Goal: Task Accomplishment & Management: Manage account settings

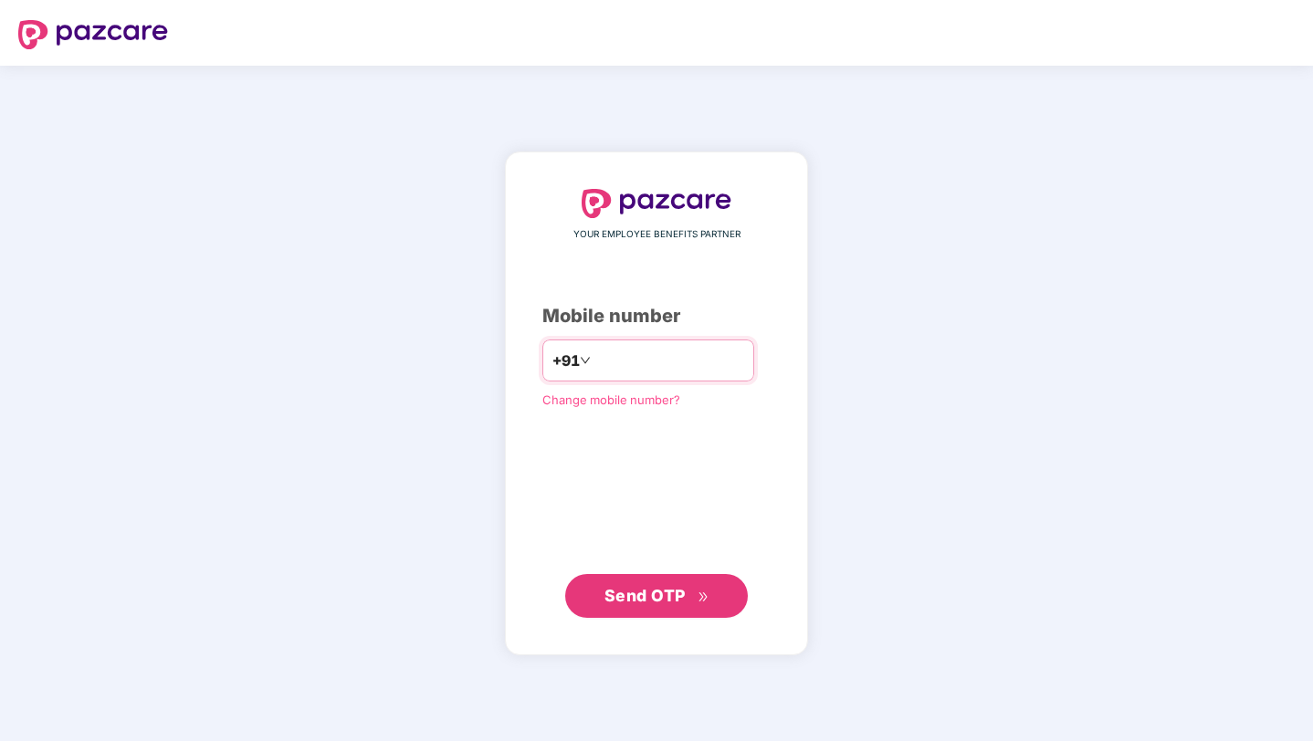
type input "**********"
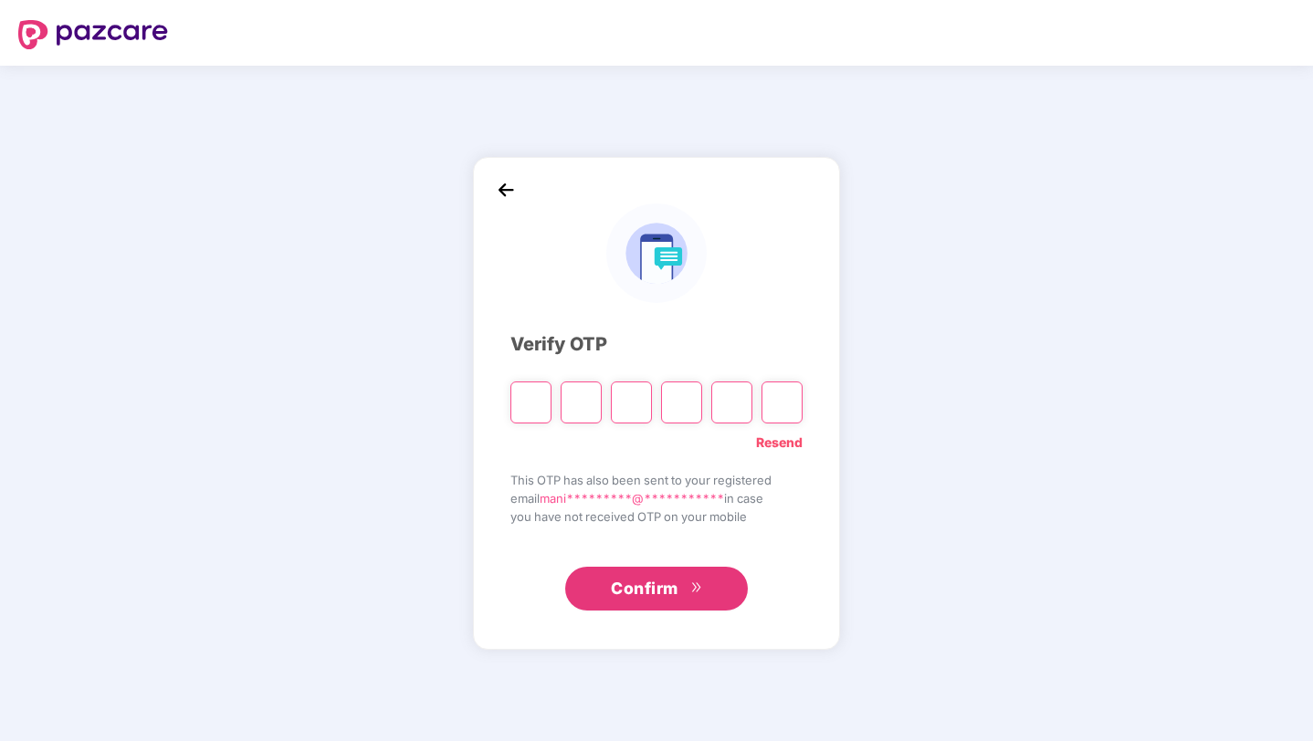
paste input "*"
type input "*"
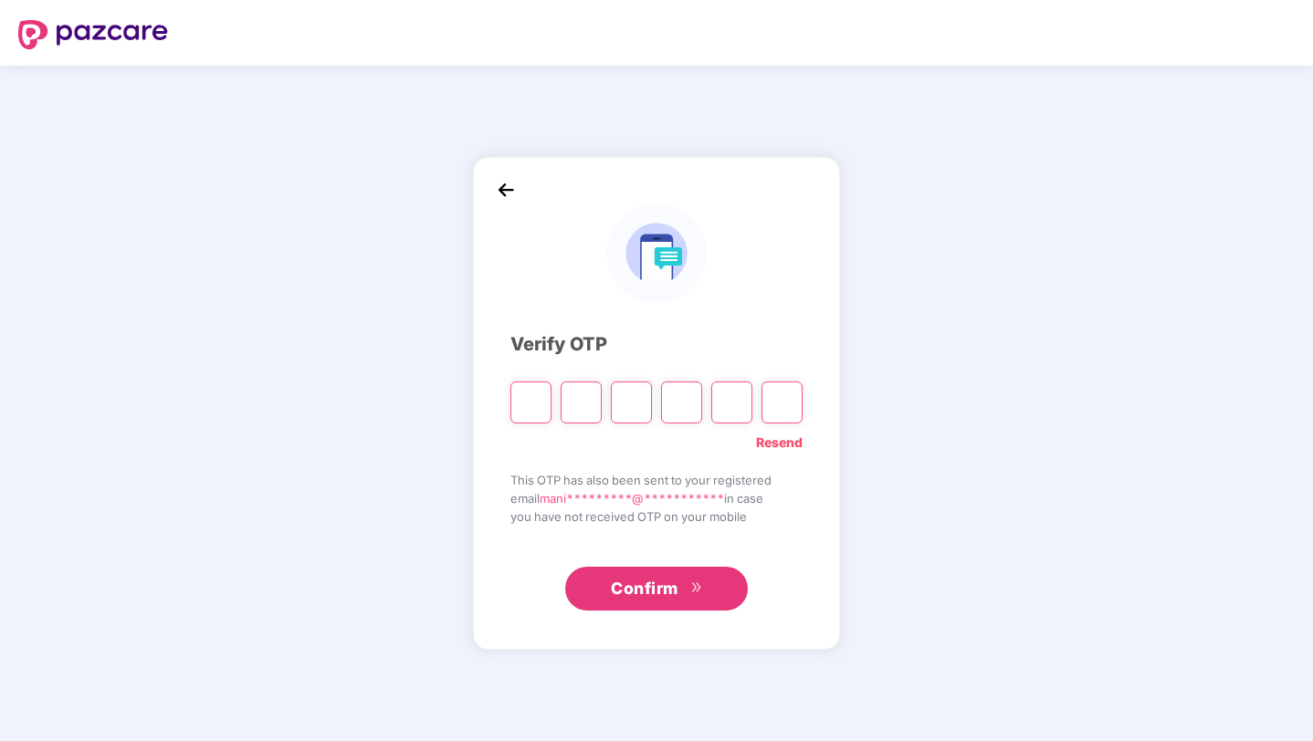
type input "*"
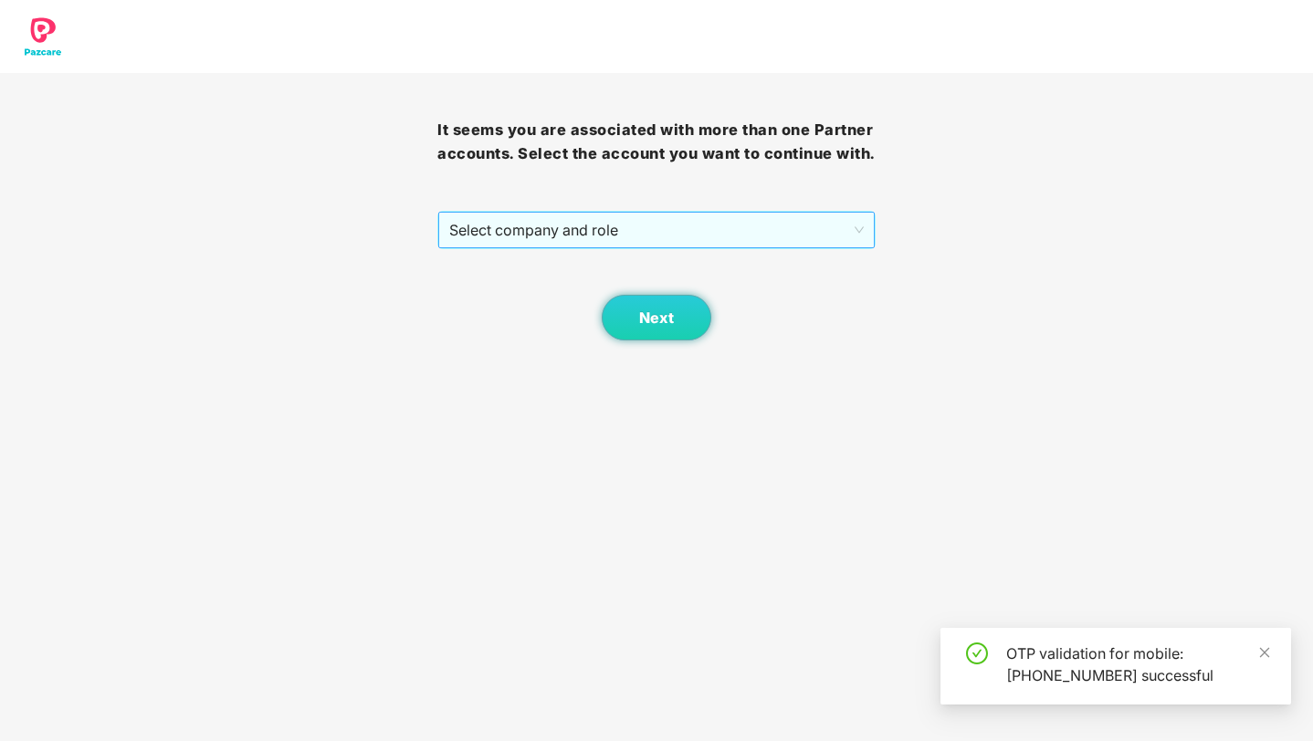
click at [608, 247] on span "Select company and role" at bounding box center [655, 230] width 413 height 35
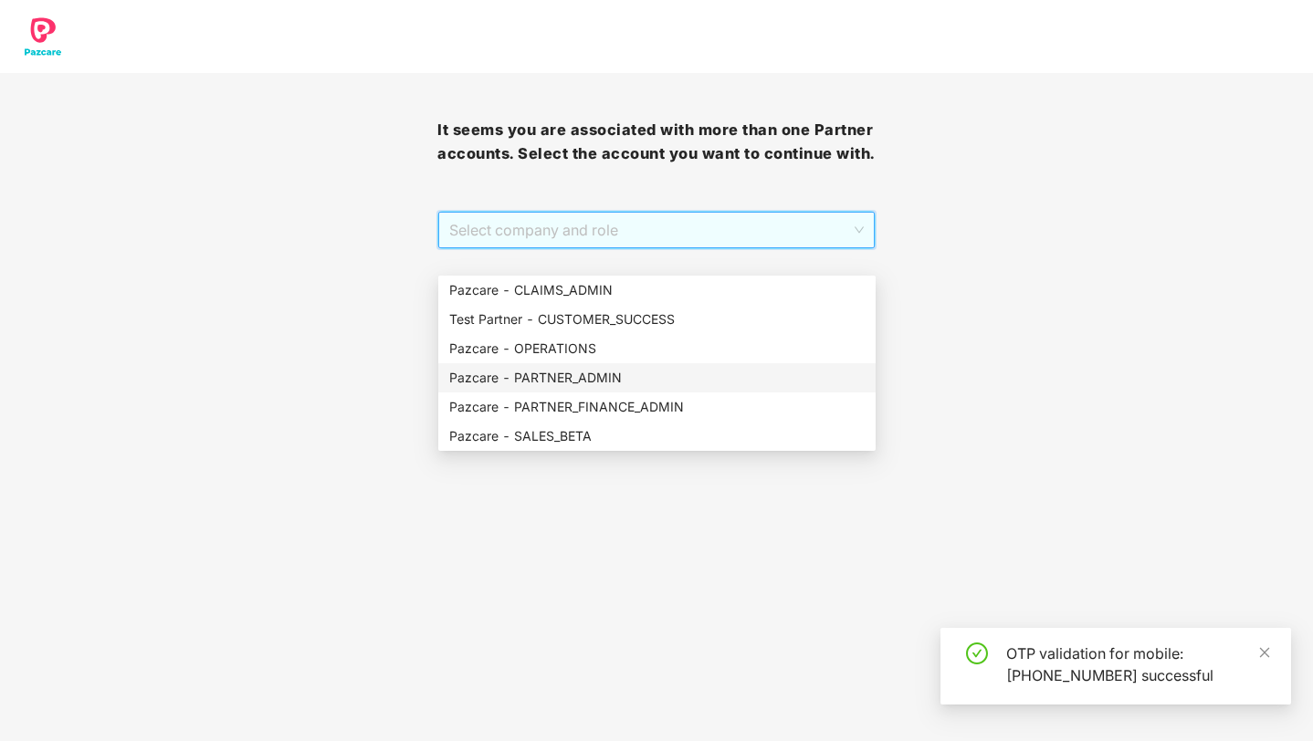
click at [531, 376] on div "Pazcare - PARTNER_ADMIN" at bounding box center [656, 378] width 415 height 20
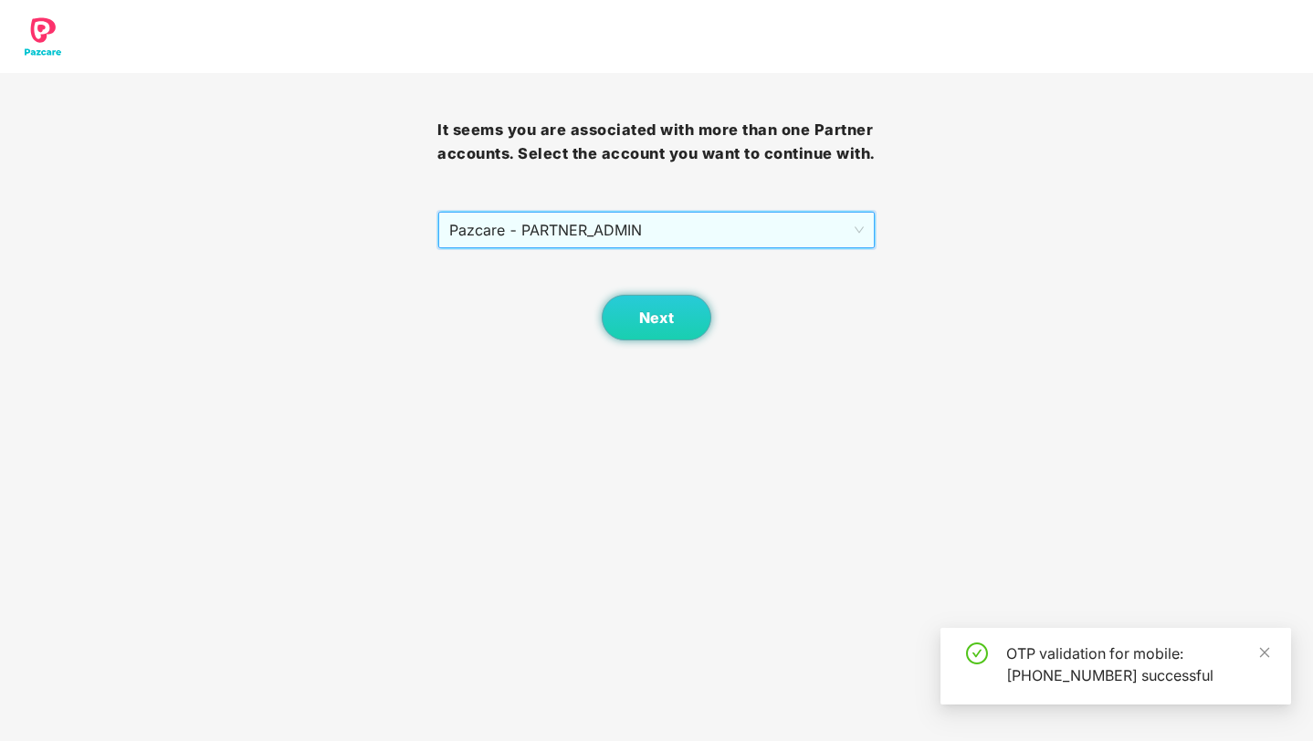
click at [660, 371] on body "It seems you are associated with more than one Partner accounts. Select the acc…" at bounding box center [656, 370] width 1313 height 741
click at [679, 331] on button "Next" at bounding box center [657, 318] width 110 height 46
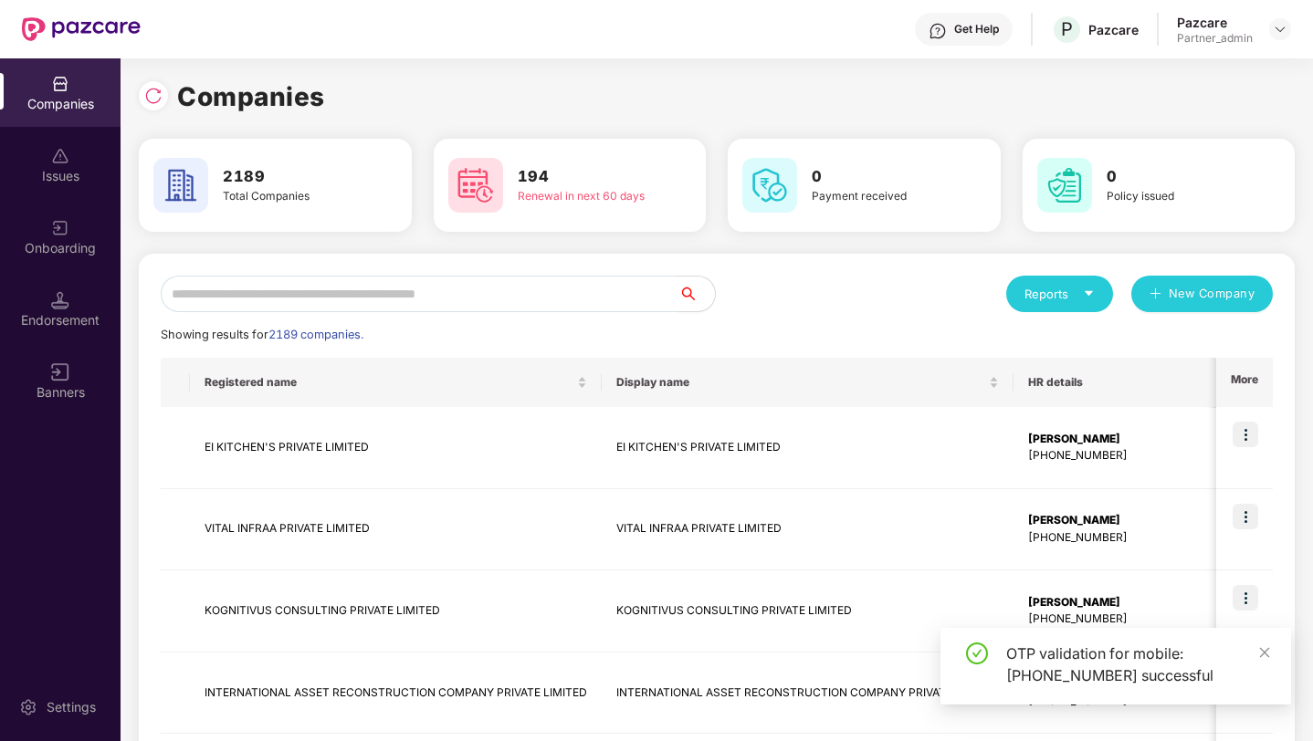
click at [61, 249] on div "Onboarding" at bounding box center [60, 248] width 120 height 18
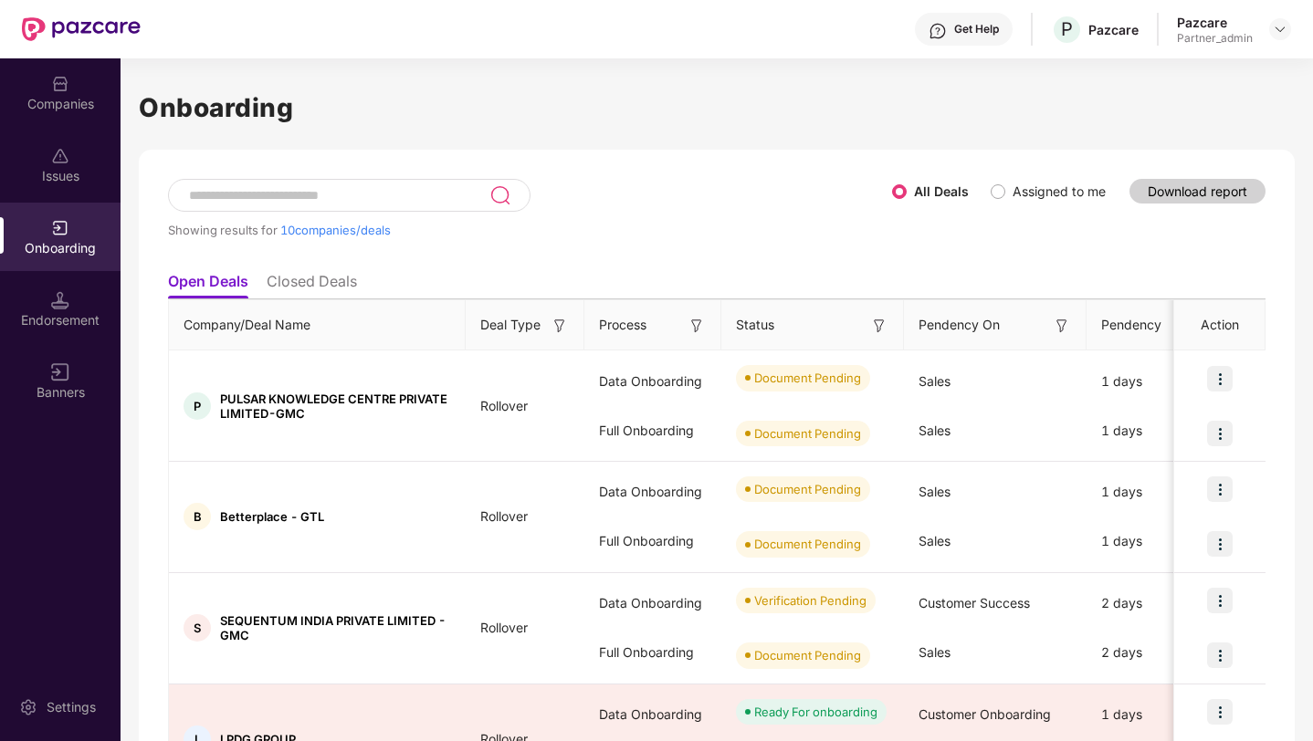
click at [1007, 187] on span "Assigned to me" at bounding box center [1059, 192] width 108 height 20
click at [295, 280] on li "Closed Deals" at bounding box center [312, 285] width 90 height 26
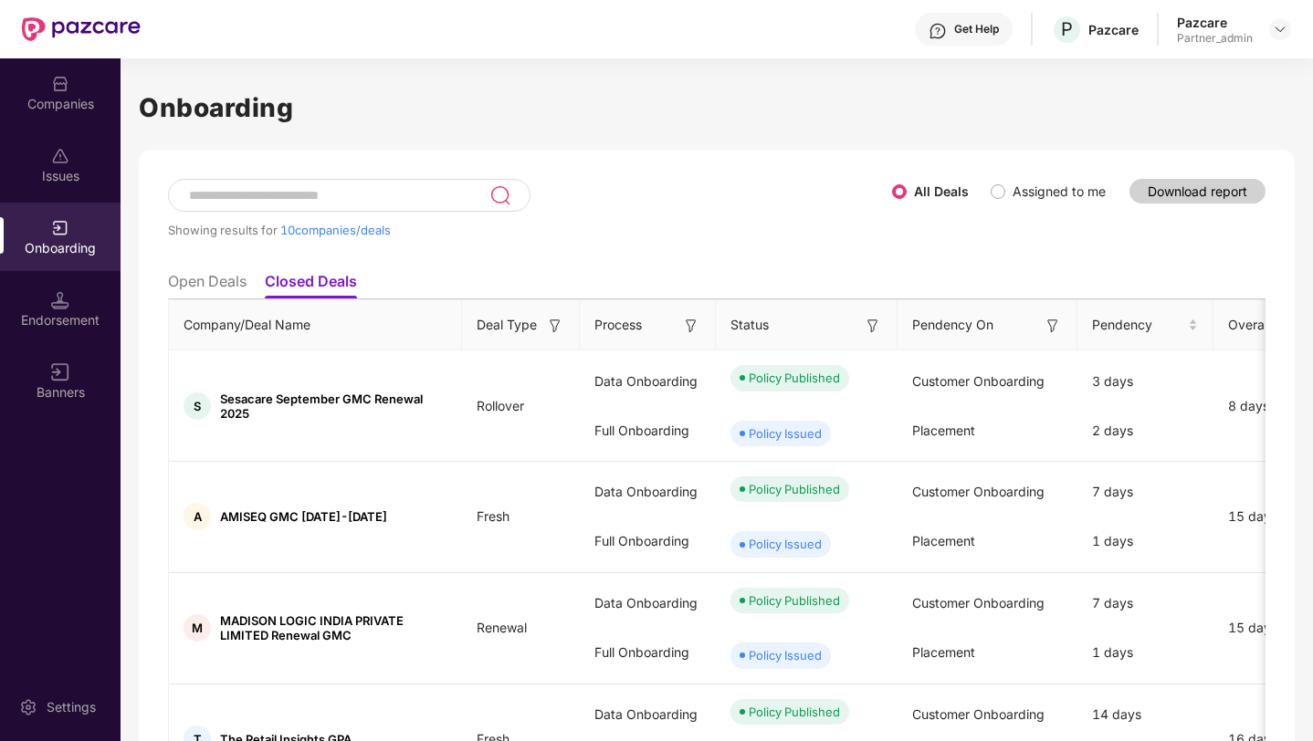
click at [220, 280] on li "Open Deals" at bounding box center [207, 285] width 78 height 26
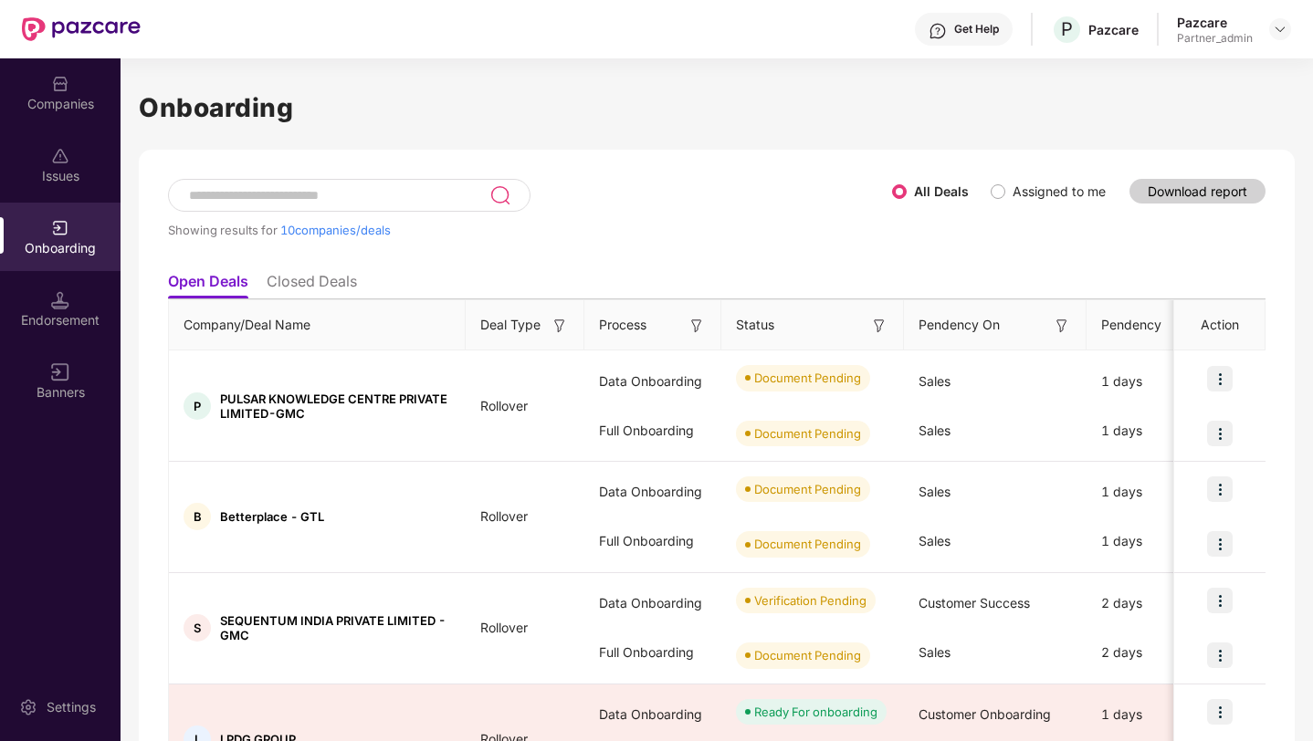
click at [1006, 194] on span "Assigned to me" at bounding box center [1059, 192] width 108 height 20
click at [325, 281] on li "Closed Deals" at bounding box center [312, 285] width 90 height 26
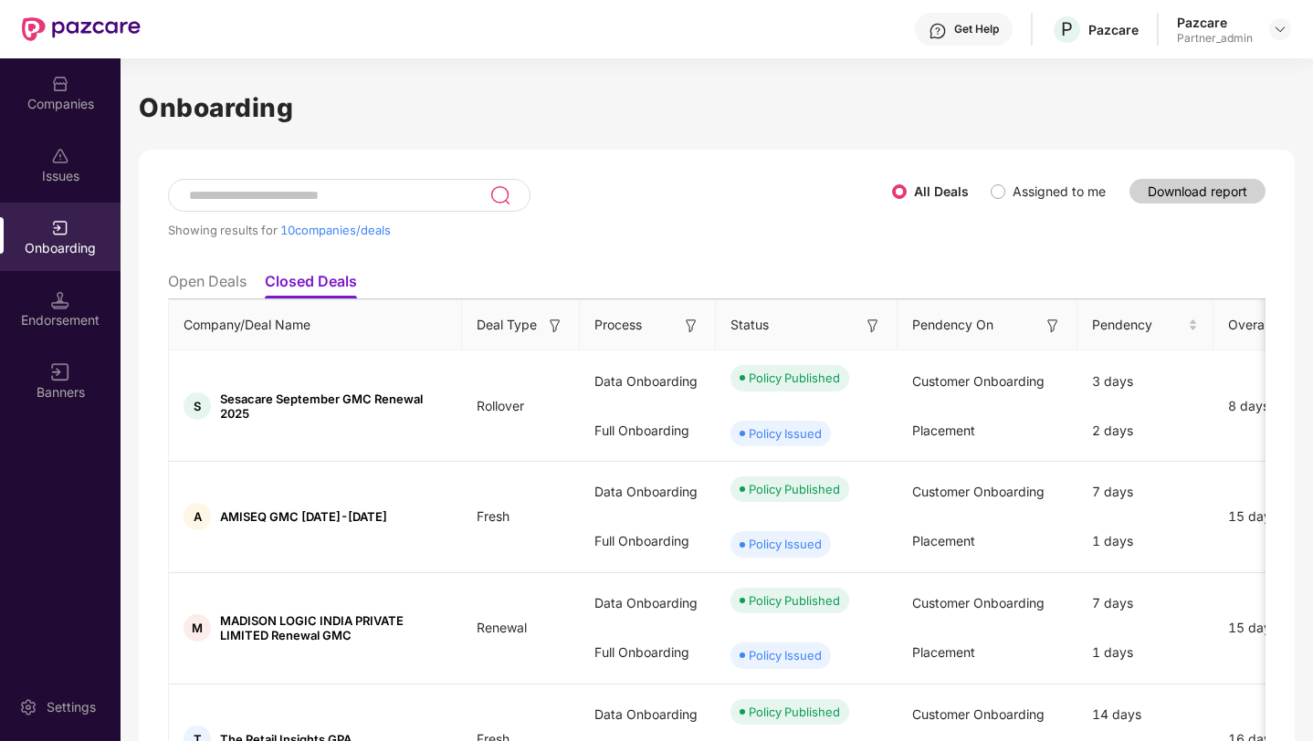
click at [1005, 201] on span "Assigned to me" at bounding box center [1059, 192] width 108 height 20
click at [178, 280] on li "Open Deals" at bounding box center [207, 285] width 78 height 26
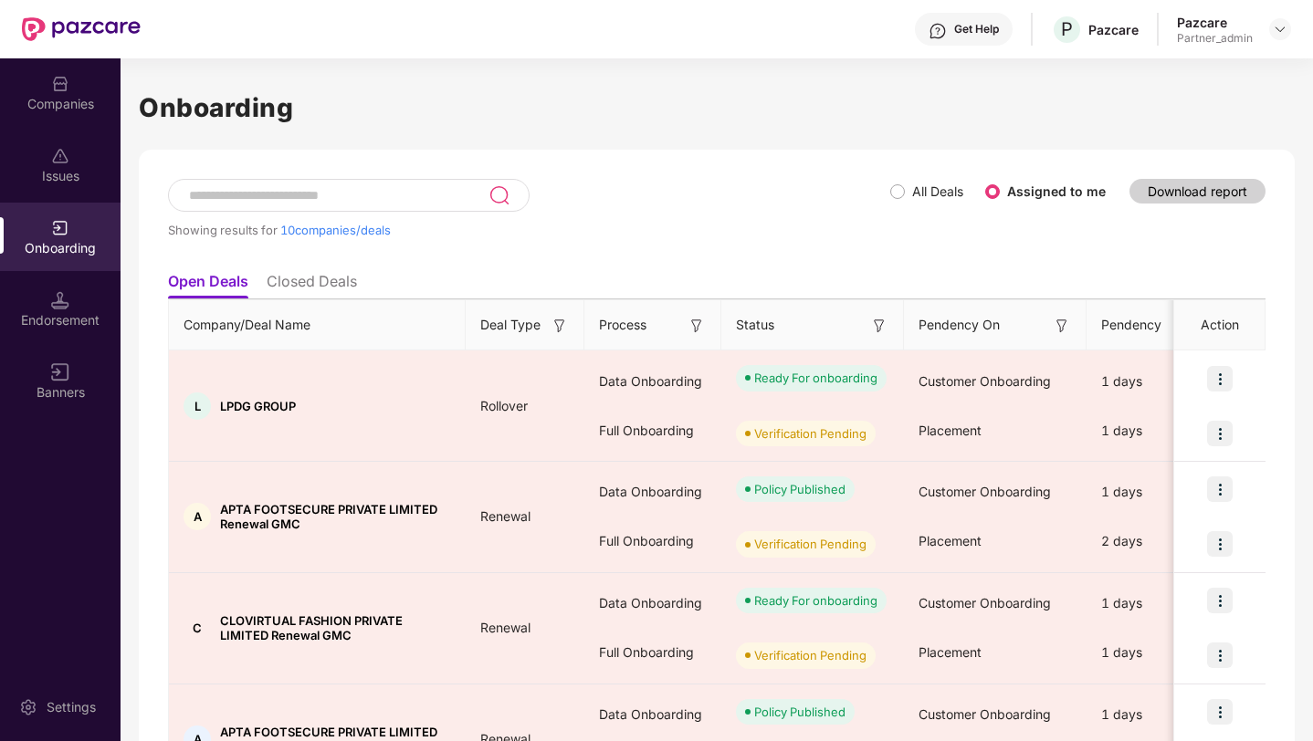
click at [909, 188] on span "All Deals" at bounding box center [938, 192] width 66 height 20
